Goal: Task Accomplishment & Management: Use online tool/utility

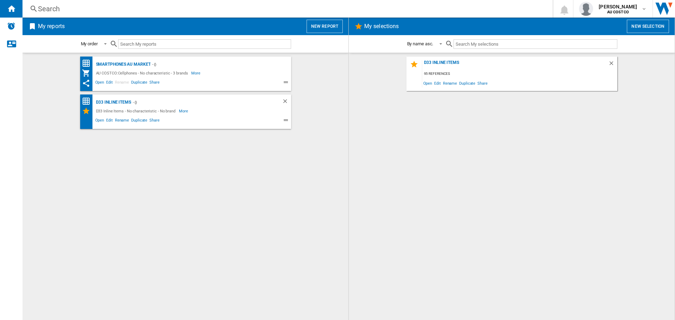
click at [644, 29] on button "New selection" at bounding box center [648, 26] width 42 height 13
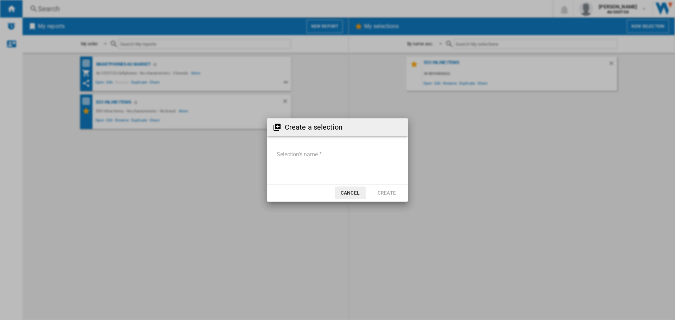
click at [297, 146] on form "Selection's name'" at bounding box center [337, 156] width 141 height 27
click at [294, 151] on input "Selection's name'" at bounding box center [337, 155] width 122 height 11
type input "*********"
drag, startPoint x: 300, startPoint y: 154, endPoint x: 275, endPoint y: 156, distance: 25.4
click at [275, 156] on form "Selection's name'" at bounding box center [337, 156] width 141 height 27
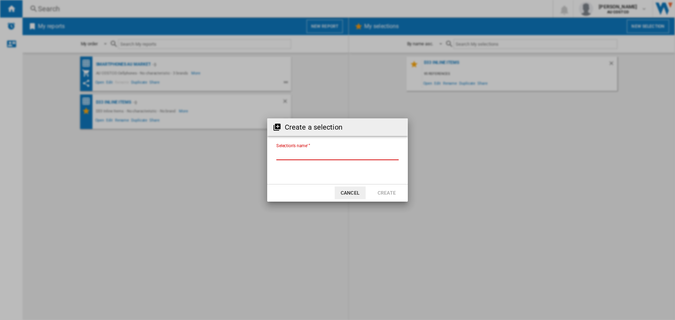
type input "*"
type input "***"
click at [381, 192] on button "Create" at bounding box center [386, 193] width 31 height 13
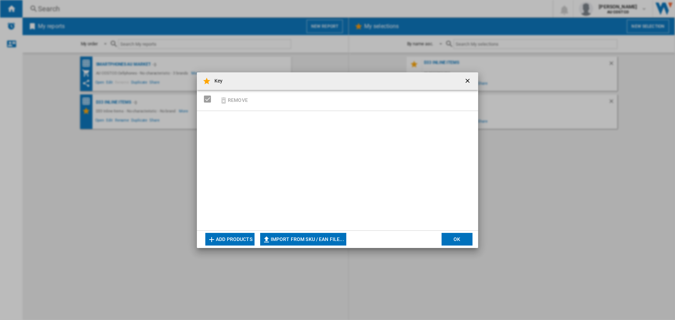
click at [241, 243] on button "Add products" at bounding box center [229, 239] width 49 height 13
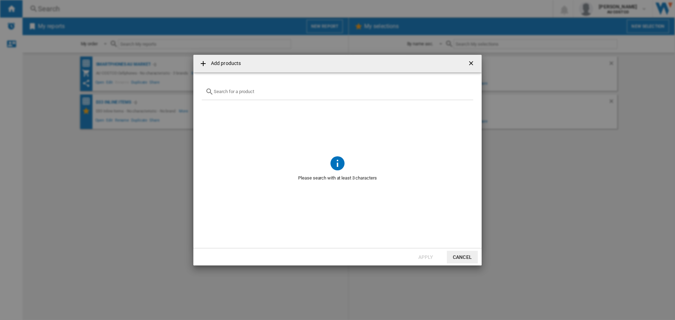
click at [235, 91] on input "text" at bounding box center [342, 91] width 256 height 5
paste input "189162 138464 50634 100176 118298 191179 42513 169357 2354207 120798 1704090 21…"
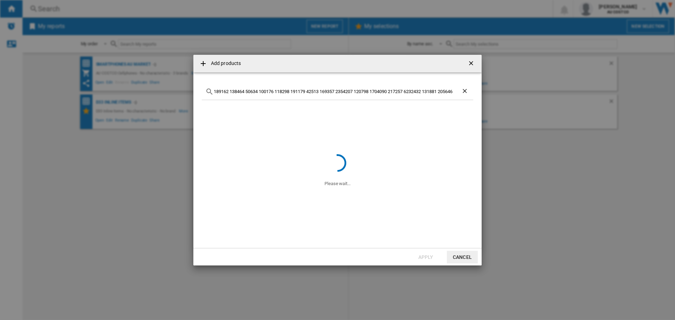
type input "189162 138464 50634 100176 118298 191179 42513 169357 2354207 120798 1704090 21…"
click at [465, 91] on ng-md-icon "Clear search" at bounding box center [465, 92] width 8 height 8
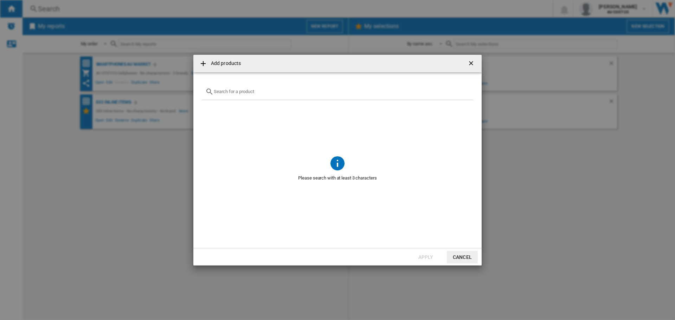
click at [290, 98] on div at bounding box center [337, 92] width 271 height 17
click at [287, 90] on input "text" at bounding box center [342, 91] width 256 height 5
paste input "189162 138464 50634 100176 118298 191179 42513 169357 2354207 120798 1704090 21…"
type input "189162 138464 50634 100176 118298 191179 42513 169357 2354207 120798 1704090 21…"
drag, startPoint x: 241, startPoint y: 91, endPoint x: 245, endPoint y: 90, distance: 4.3
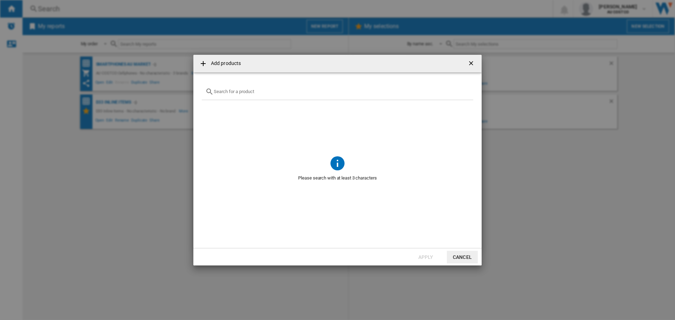
click at [241, 91] on input "text" at bounding box center [342, 91] width 256 height 5
paste input "189162"
drag, startPoint x: 203, startPoint y: 98, endPoint x: 179, endPoint y: 91, distance: 25.6
click at [174, 92] on div "Add products 189162 Please wait... Apply Cancel" at bounding box center [337, 160] width 675 height 320
drag, startPoint x: 238, startPoint y: 90, endPoint x: 181, endPoint y: 90, distance: 56.9
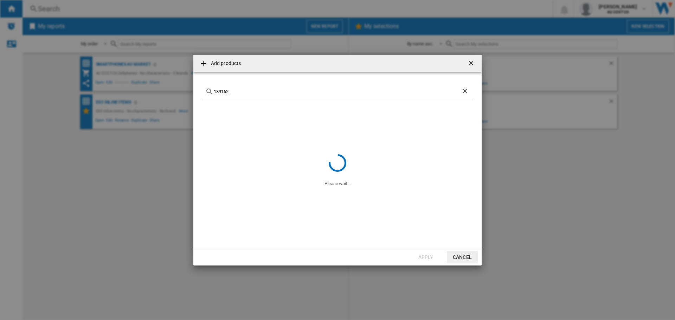
click at [181, 91] on div "Add products 189162 Please wait... Apply Cancel" at bounding box center [337, 160] width 675 height 320
paste input "38464"
type input "138464"
drag, startPoint x: 227, startPoint y: 129, endPoint x: 288, endPoint y: 143, distance: 62.3
click at [231, 129] on span at bounding box center [337, 126] width 271 height 52
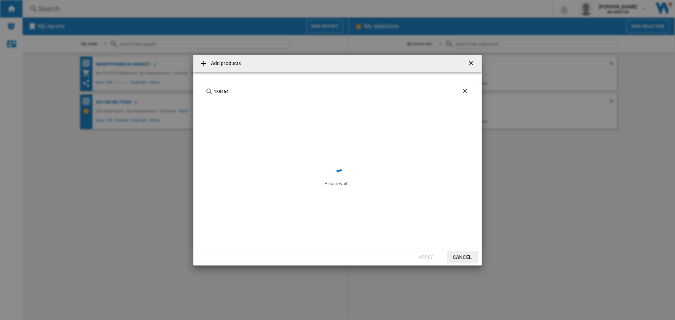
click at [455, 257] on button "Cancel" at bounding box center [462, 257] width 31 height 13
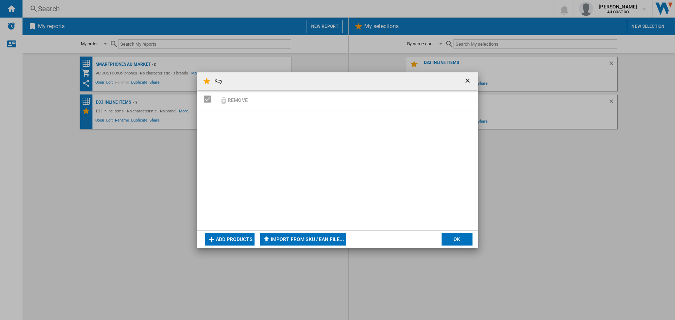
click at [231, 240] on button "Add products" at bounding box center [229, 239] width 49 height 13
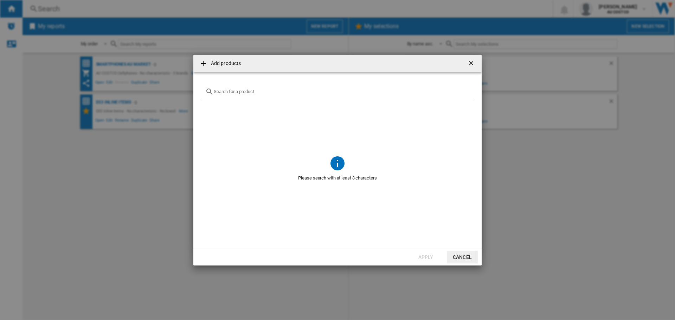
click at [250, 91] on input "{{getI18NText('SELECTIONS.EDITION_POPUP.OPEN_PRODUCTS_POPUP')}} {{::getI18NText…" at bounding box center [342, 91] width 256 height 5
paste input "138464"
type input "138464"
click at [456, 258] on button "Cancel" at bounding box center [462, 257] width 31 height 13
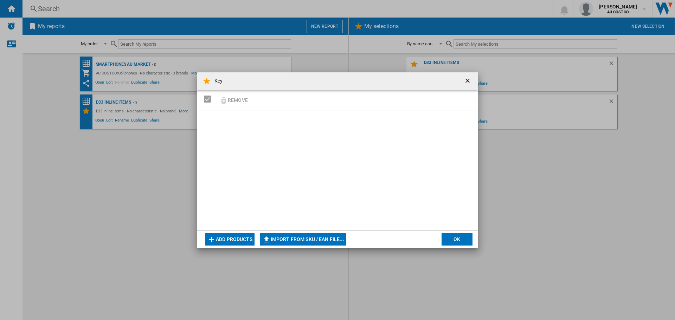
click at [273, 238] on button "Import from SKU / EAN file..." at bounding box center [303, 239] width 86 height 13
type input "**********"
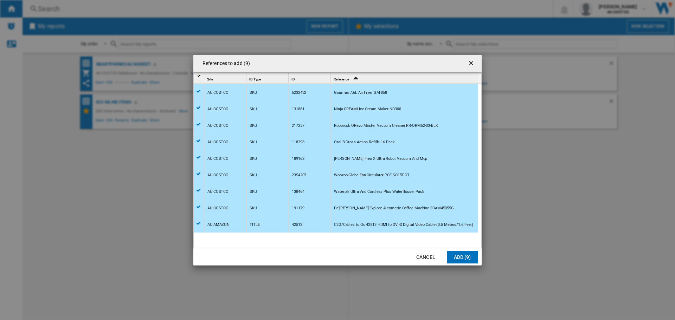
click at [291, 100] on div "6232432" at bounding box center [310, 92] width 42 height 16
click at [448, 133] on div "Roborock QRevo Master Vacuum Cleaner RR-QRM52-03-BLK" at bounding box center [404, 125] width 147 height 16
click at [461, 258] on button "Add (9)" at bounding box center [462, 257] width 31 height 13
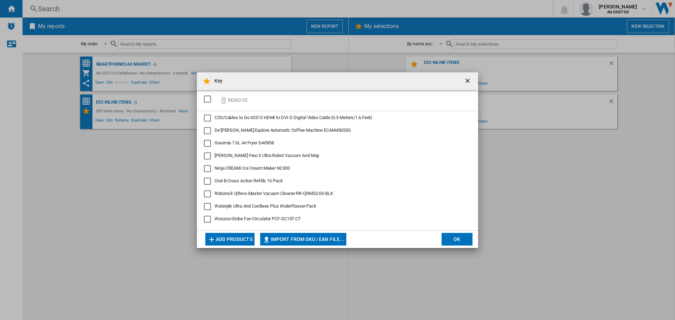
click at [240, 116] on span "C2G/Cables to Go 42513 HDMI to DVI-D Digital Video Cable (0.5 Meters/1.6 Feet)" at bounding box center [293, 117] width 158 height 5
click at [234, 97] on button "Remove" at bounding box center [233, 100] width 33 height 17
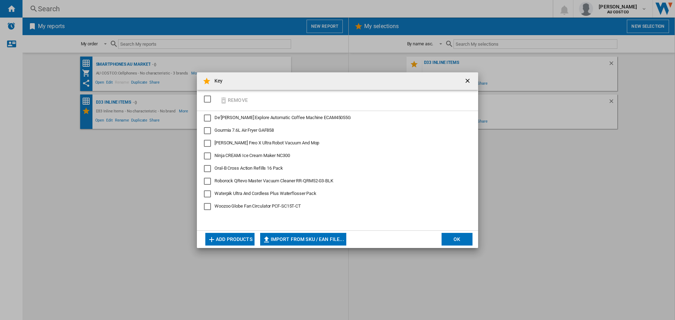
click at [226, 237] on button "Add products" at bounding box center [229, 239] width 49 height 13
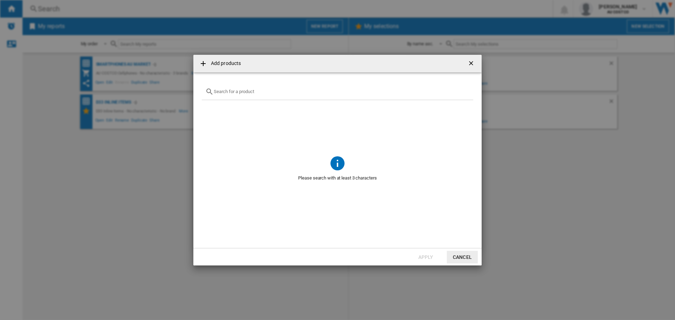
click at [229, 94] on input "Add products ..." at bounding box center [342, 91] width 256 height 5
click at [233, 95] on div "bes875" at bounding box center [337, 92] width 271 height 17
drag, startPoint x: 232, startPoint y: 92, endPoint x: 190, endPoint y: 92, distance: 42.5
click at [190, 92] on div "Add products bes875 Please wait... Apply Cancel" at bounding box center [337, 160] width 675 height 320
paste input "BREVILLE"
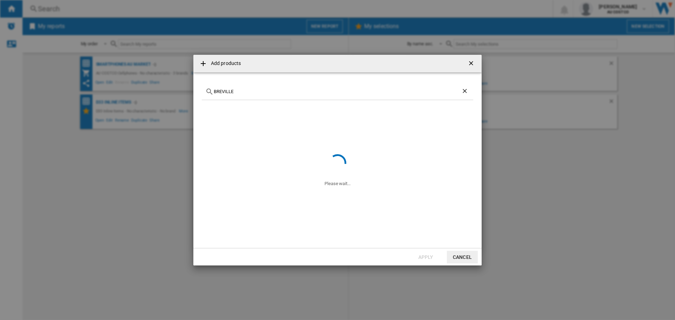
type input "BREVILLE"
click at [245, 128] on span "Add products ..." at bounding box center [337, 126] width 271 height 52
click at [463, 89] on ng-md-icon "Clear search" at bounding box center [465, 92] width 8 height 8
click at [232, 90] on input "Add products ..." at bounding box center [342, 91] width 256 height 5
click at [204, 59] on ng-md-icon "Add products ..." at bounding box center [203, 63] width 8 height 8
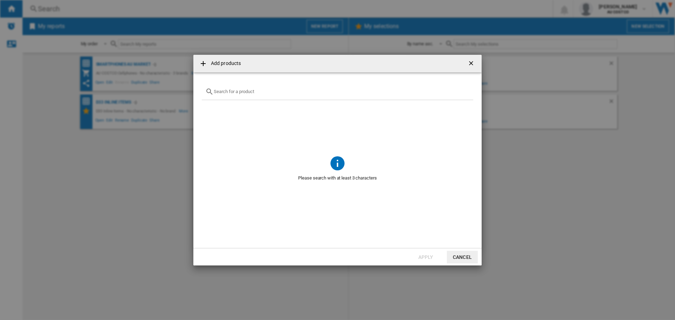
click at [262, 90] on input "Add products ..." at bounding box center [342, 91] width 256 height 5
type input "express"
click at [457, 253] on button "Cancel" at bounding box center [462, 257] width 31 height 13
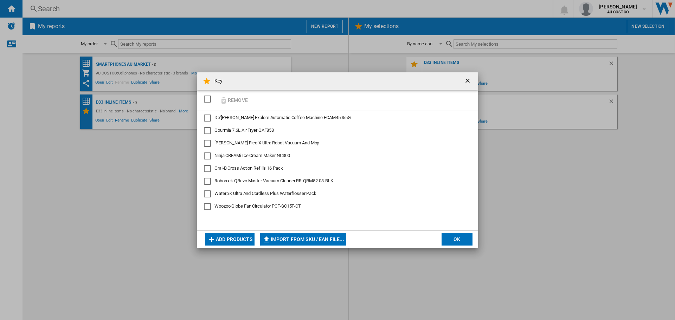
click at [464, 238] on button "OK" at bounding box center [456, 239] width 31 height 13
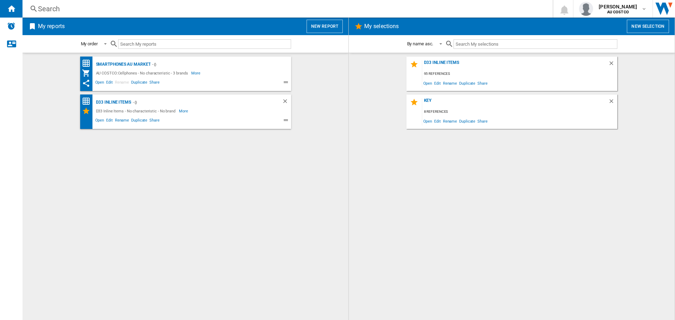
click at [331, 27] on button "New report" at bounding box center [324, 26] width 36 height 13
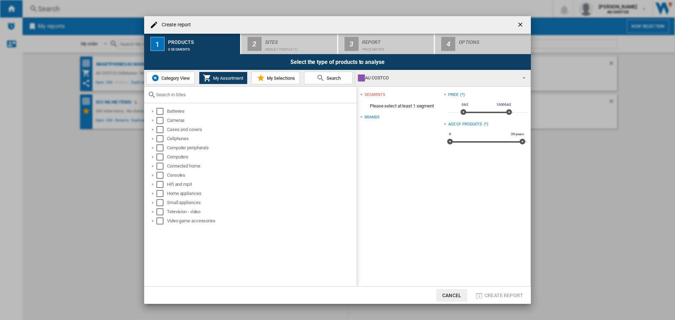
click at [271, 79] on span "My Selections" at bounding box center [280, 78] width 30 height 5
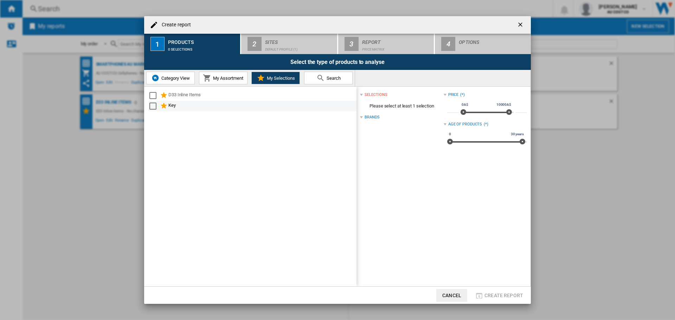
click at [184, 104] on div "Key" at bounding box center [261, 106] width 187 height 8
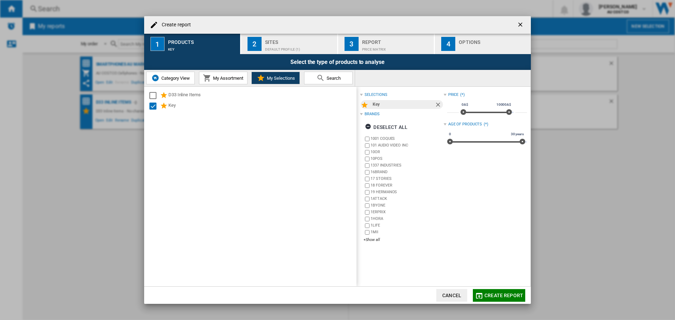
click at [314, 77] on button "Search" at bounding box center [328, 78] width 49 height 13
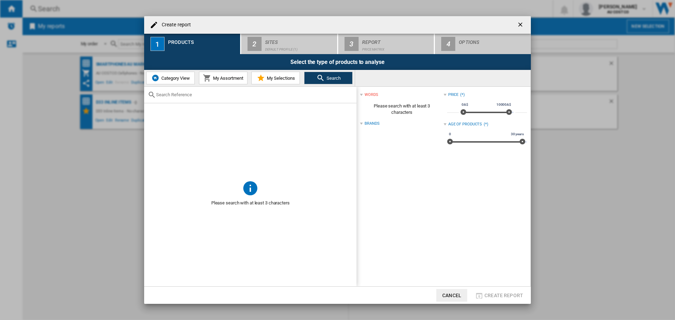
click at [174, 96] on input "text" at bounding box center [254, 94] width 197 height 5
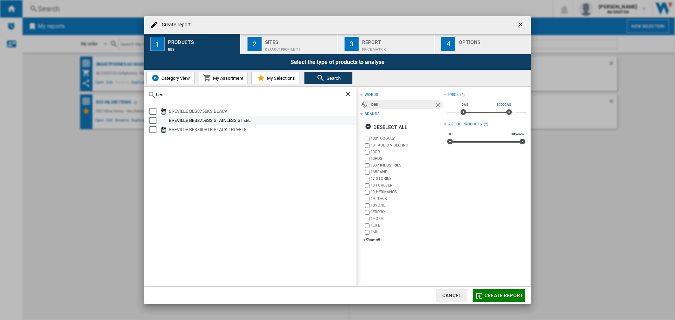
click at [197, 120] on div "BREVILLE BES875BSS STAINLESS STEEL" at bounding box center [262, 120] width 187 height 7
click at [174, 95] on input "bes" at bounding box center [250, 94] width 188 height 5
type input "b"
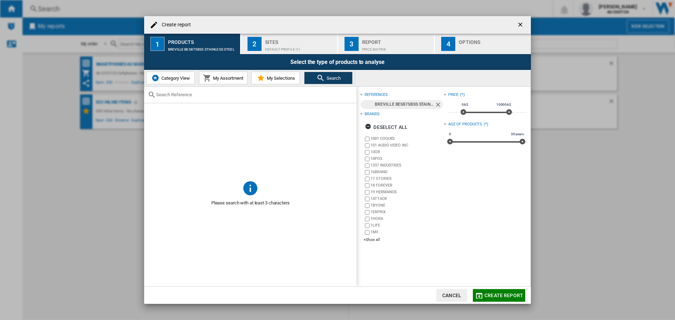
click at [203, 90] on div at bounding box center [250, 95] width 212 height 17
click at [191, 99] on div at bounding box center [250, 95] width 212 height 17
click at [172, 95] on input "text" at bounding box center [254, 94] width 197 height 5
paste input "189162"
click at [170, 113] on div "[PERSON_NAME] FREO X ULTRA WHITE" at bounding box center [262, 111] width 187 height 7
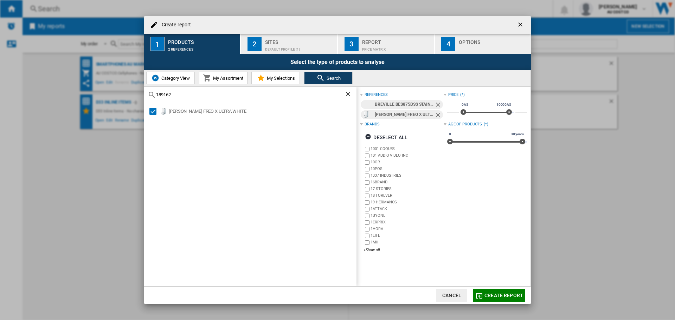
drag, startPoint x: 180, startPoint y: 93, endPoint x: 172, endPoint y: 95, distance: 8.0
click at [108, 93] on div "Create report 1 Products 2 references 2 Sites Default profile (1) 3 Report Pric…" at bounding box center [337, 160] width 675 height 320
paste input "38464"
click at [165, 111] on img at bounding box center [163, 111] width 7 height 7
drag, startPoint x: 214, startPoint y: 96, endPoint x: 86, endPoint y: 96, distance: 128.3
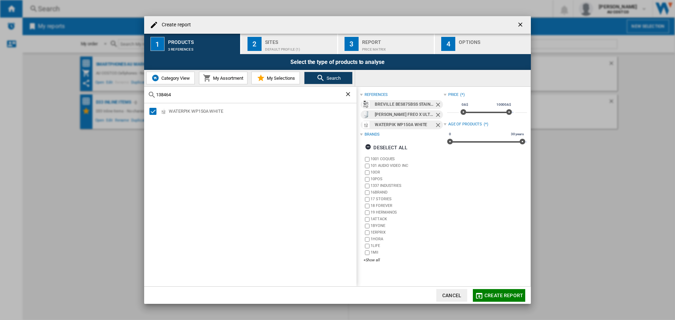
click at [82, 101] on div "Create report 1 Products 3 references 2 Sites Default profile (1) 3 Report Pric…" at bounding box center [337, 160] width 675 height 320
paste input "00176"
drag, startPoint x: 166, startPoint y: 97, endPoint x: 140, endPoint y: 97, distance: 25.7
click at [140, 97] on div "Create report 1 Products 3 references 2 Sites Default profile (1) 3 Report Pric…" at bounding box center [337, 160] width 675 height 320
drag, startPoint x: 174, startPoint y: 94, endPoint x: 146, endPoint y: 95, distance: 28.5
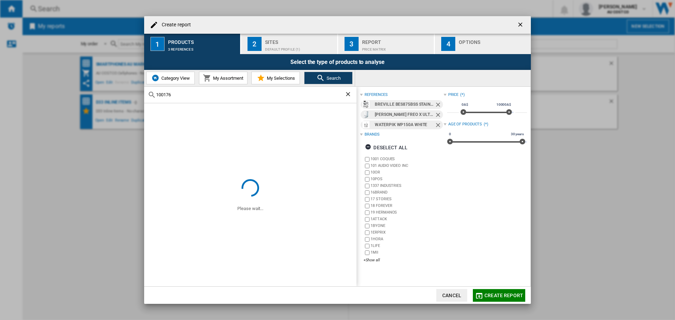
click at [146, 95] on div "100176" at bounding box center [250, 95] width 212 height 17
paste input "18298"
click at [344, 97] on input "118298" at bounding box center [250, 94] width 188 height 5
type input "118298"
click at [348, 95] on ng-md-icon "Clear search" at bounding box center [348, 95] width 8 height 8
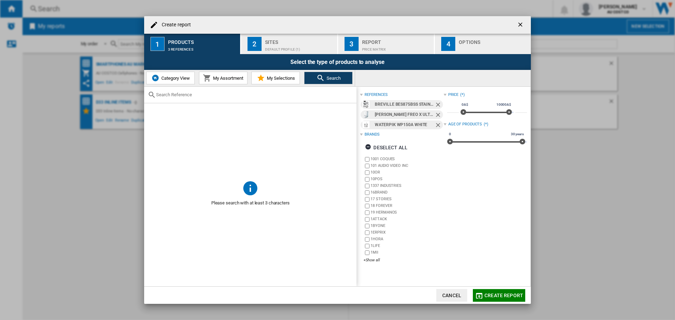
click at [185, 99] on div at bounding box center [250, 95] width 212 height 17
click at [183, 96] on input "text" at bounding box center [254, 94] width 197 height 5
paste input "118298"
drag, startPoint x: 177, startPoint y: 92, endPoint x: 123, endPoint y: 96, distance: 54.6
click at [123, 96] on div "Create report 1 Products 3 references 2 Sites Default profile (1) 3 Report Pric…" at bounding box center [337, 160] width 675 height 320
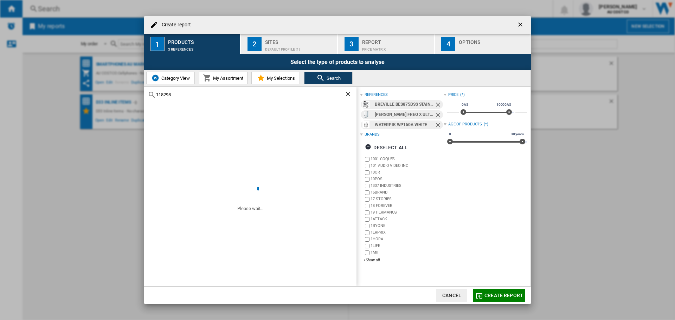
paste input "91179"
click at [344, 93] on div "191179" at bounding box center [250, 95] width 212 height 17
type input "191179"
click at [346, 94] on ng-md-icon "Clear search" at bounding box center [348, 95] width 8 height 8
click at [225, 99] on div at bounding box center [250, 95] width 212 height 17
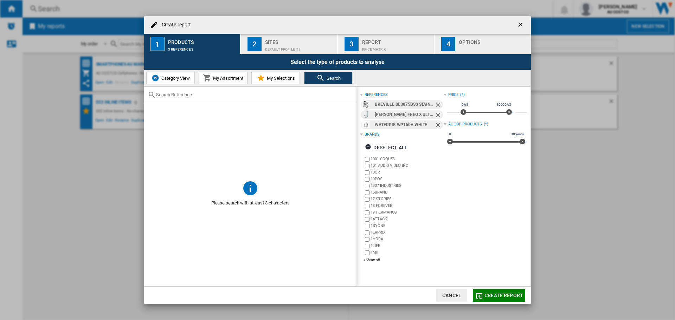
click at [201, 94] on input "text" at bounding box center [254, 94] width 197 height 5
paste input "191179"
type input "191179"
click at [345, 92] on ng-md-icon "Clear search" at bounding box center [348, 95] width 8 height 8
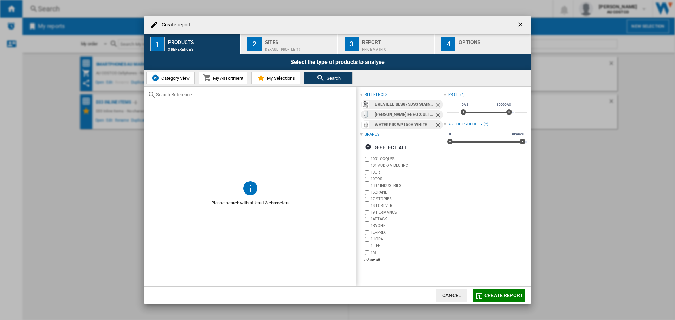
click at [275, 103] on span at bounding box center [250, 141] width 212 height 77
click at [264, 98] on div at bounding box center [250, 95] width 212 height 17
paste input "169357"
type input "169357"
click at [227, 144] on span at bounding box center [250, 140] width 212 height 75
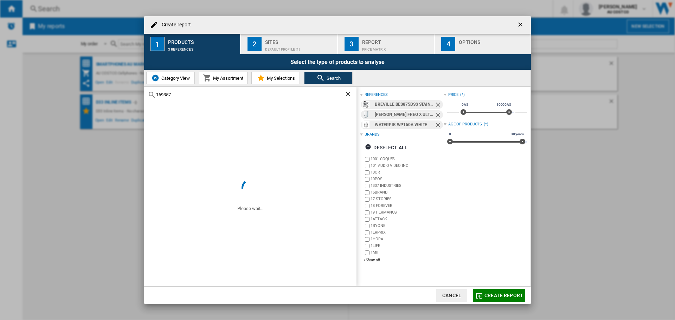
drag, startPoint x: 180, startPoint y: 82, endPoint x: 182, endPoint y: 89, distance: 7.3
click at [179, 82] on button "Category View" at bounding box center [170, 78] width 49 height 13
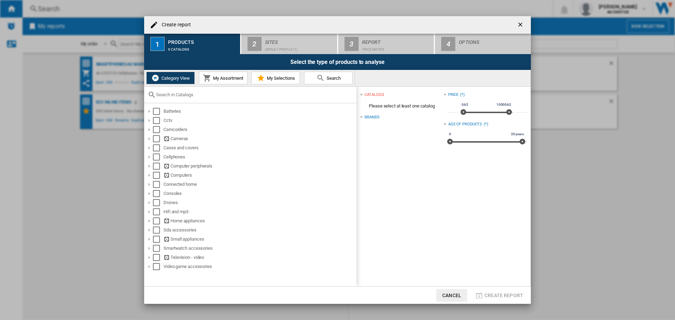
click at [216, 76] on span "My Assortment" at bounding box center [227, 78] width 32 height 5
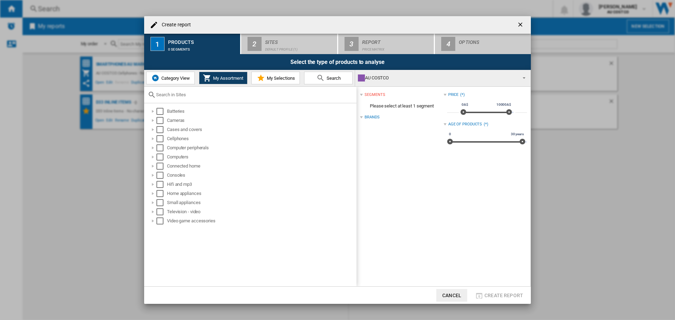
click at [272, 78] on span "My Selections" at bounding box center [280, 78] width 30 height 5
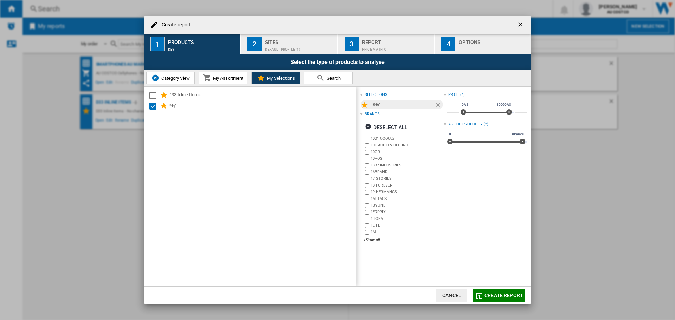
click at [293, 41] on div "Sites" at bounding box center [299, 40] width 69 height 7
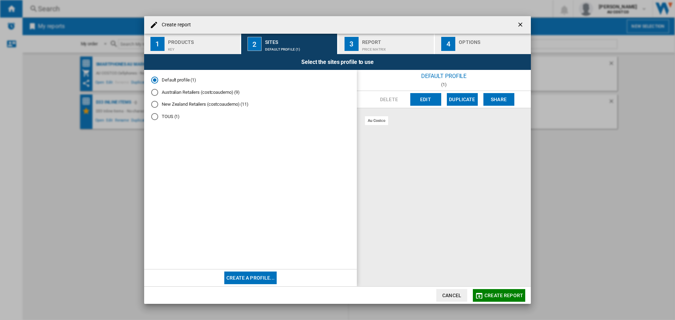
click at [194, 91] on md-radio-button "Australian Retailers (costcoaudemo) (9)" at bounding box center [250, 92] width 199 height 7
click at [383, 46] on div "Price Matrix" at bounding box center [396, 47] width 69 height 7
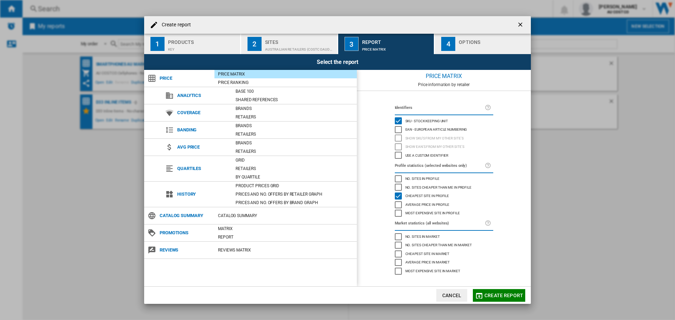
click at [466, 40] on div "Options" at bounding box center [493, 40] width 69 height 7
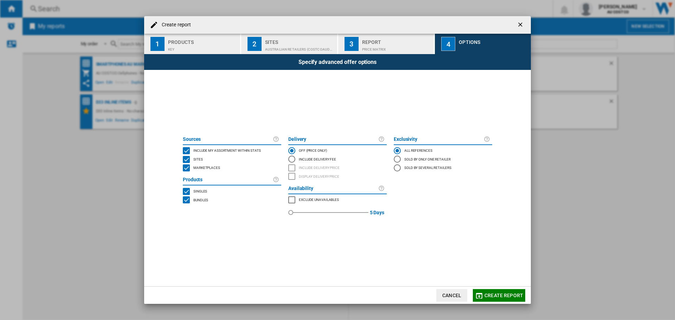
click at [302, 158] on md-radio-button "Include Delivery Fee" at bounding box center [337, 159] width 98 height 8
click at [303, 167] on span "Include delivery price" at bounding box center [319, 167] width 41 height 5
click at [506, 298] on button "Create report" at bounding box center [499, 295] width 52 height 13
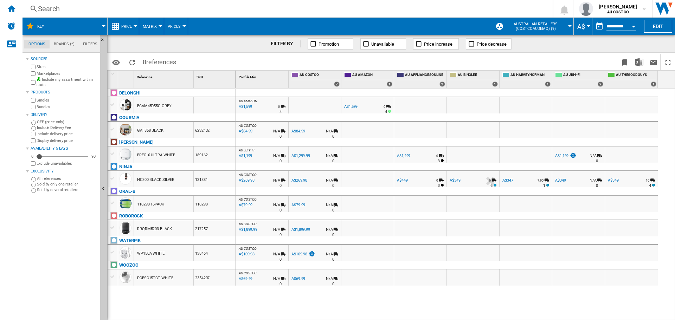
click at [403, 180] on div "A$449" at bounding box center [402, 180] width 11 height 5
